Goal: Register for event/course

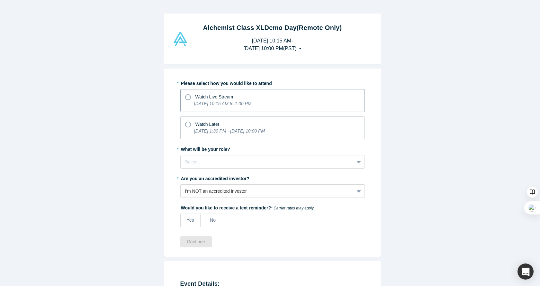
click at [239, 101] on icon "[DATE] 10:15 AM to 1:00 PM" at bounding box center [223, 103] width 58 height 5
click at [0, 0] on input "Watch Live Stream [DATE] 10:15 AM to 1:00 PM" at bounding box center [0, 0] width 0 height 0
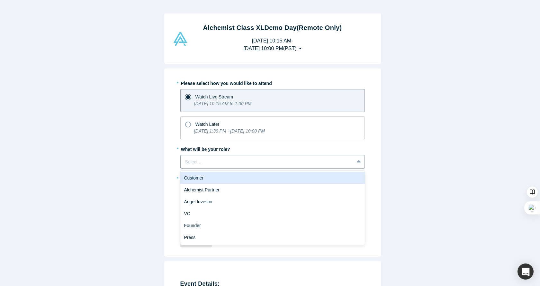
click at [224, 167] on div "Select..." at bounding box center [272, 161] width 184 height 13
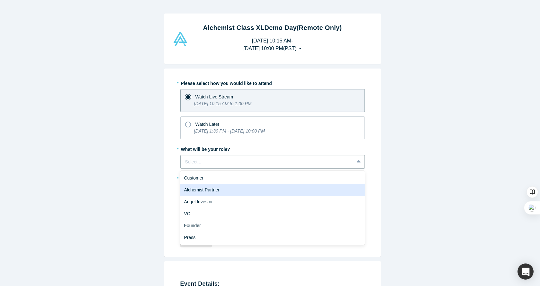
click at [229, 190] on div "Alchemist Partner" at bounding box center [272, 190] width 184 height 12
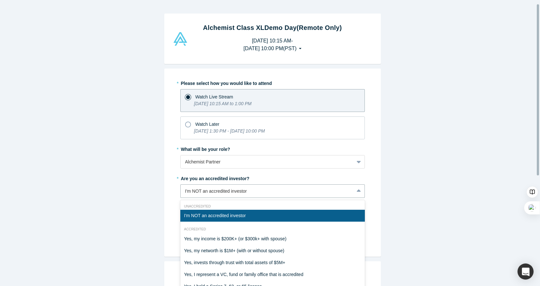
scroll to position [13, 0]
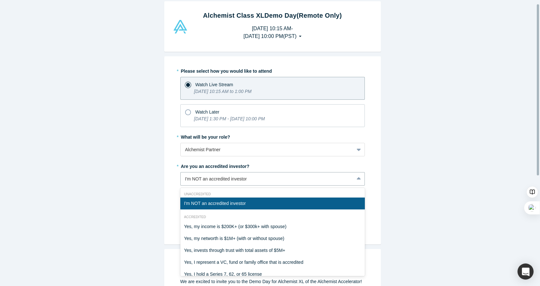
click at [229, 185] on div "7 results available. Use Up and Down to choose options, press Enter to select t…" at bounding box center [272, 178] width 184 height 13
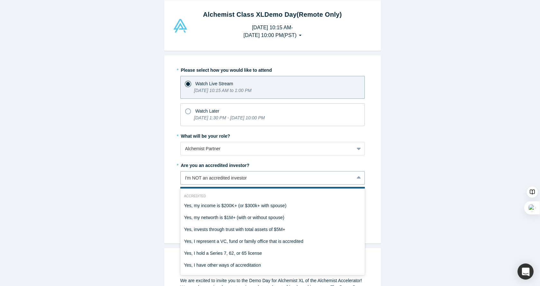
scroll to position [0, 0]
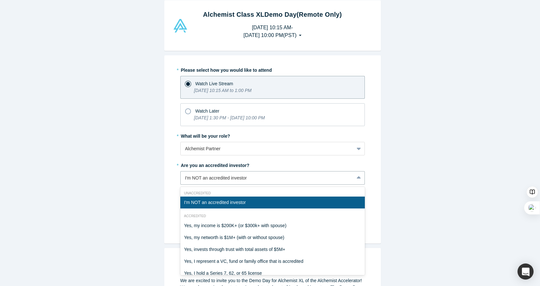
click at [230, 204] on div "I'm NOT an accredited investor" at bounding box center [272, 202] width 184 height 12
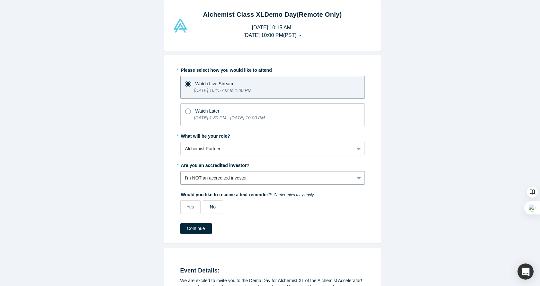
click at [210, 207] on span "No" at bounding box center [213, 206] width 6 height 5
click at [0, 0] on input "No" at bounding box center [0, 0] width 0 height 0
click at [203, 228] on button "Continue" at bounding box center [195, 228] width 31 height 11
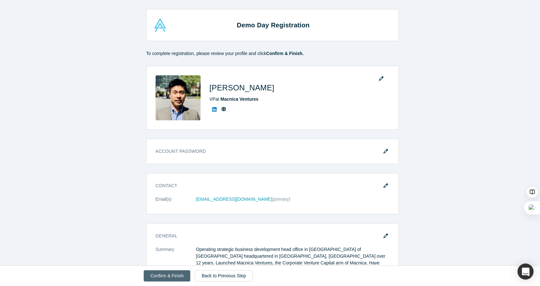
click at [168, 278] on button "Confirm & Finish" at bounding box center [167, 275] width 47 height 11
